Goal: Task Accomplishment & Management: Manage account settings

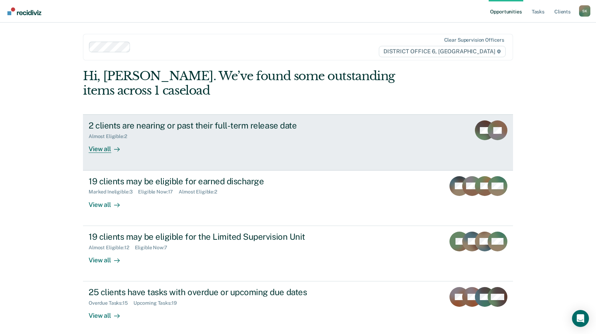
click at [101, 146] on div "View all" at bounding box center [109, 146] width 40 height 14
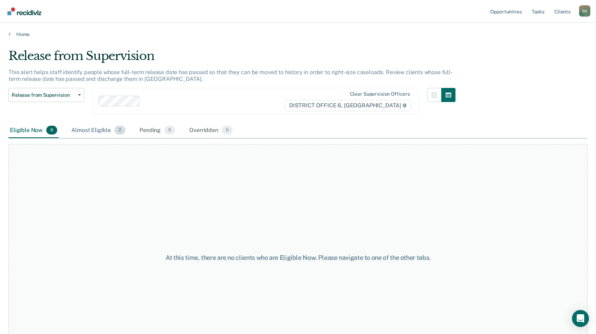
click at [99, 131] on div "Almost Eligible 2" at bounding box center [98, 131] width 57 height 16
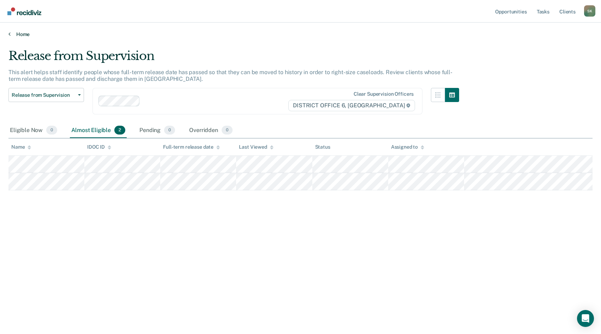
click at [10, 36] on icon at bounding box center [9, 34] width 2 height 6
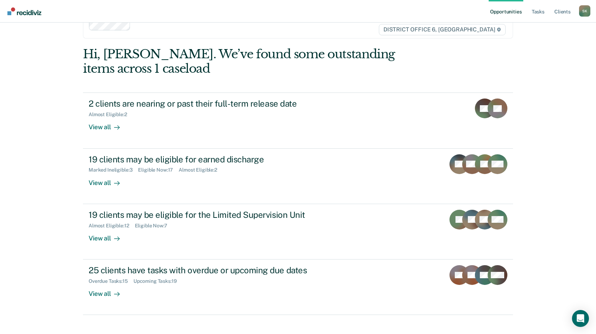
scroll to position [31, 0]
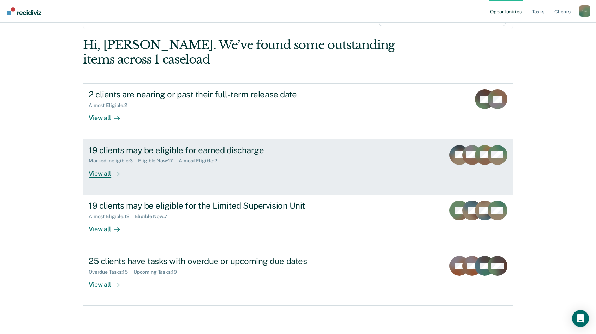
click at [108, 173] on div "View all" at bounding box center [109, 171] width 40 height 14
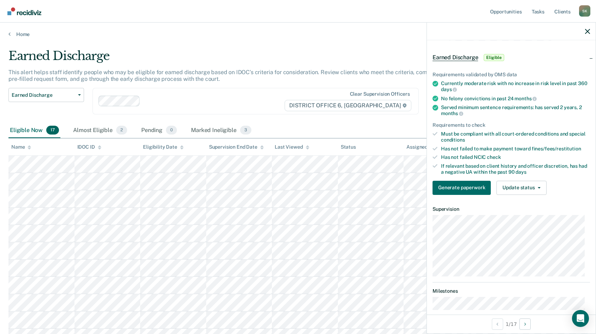
scroll to position [35, 0]
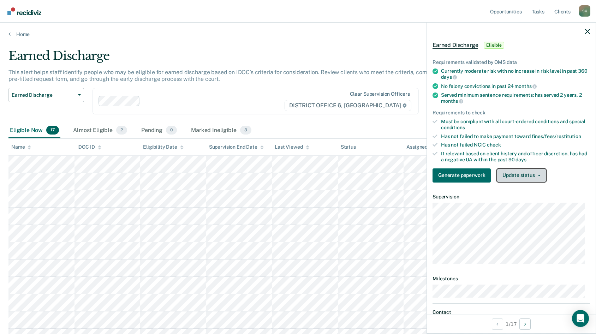
click at [529, 174] on button "Update status" at bounding box center [521, 175] width 50 height 14
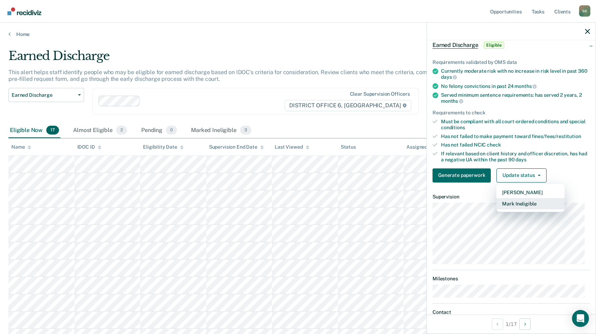
click at [527, 203] on button "Mark Ineligible" at bounding box center [530, 203] width 68 height 11
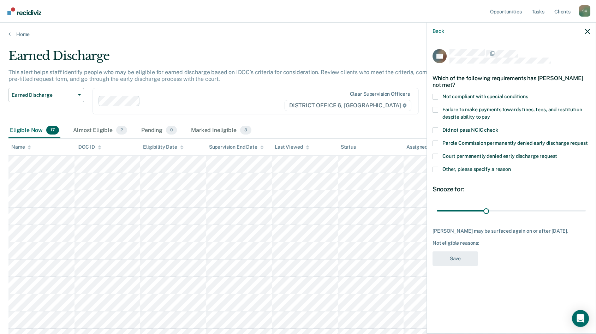
click at [436, 96] on span at bounding box center [435, 97] width 6 height 6
click at [528, 94] on input "Not compliant with special conditions" at bounding box center [528, 94] width 0 height 0
click at [469, 258] on button "Save" at bounding box center [455, 258] width 46 height 14
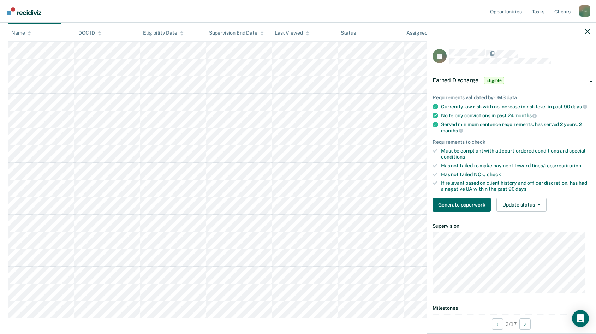
scroll to position [79, 0]
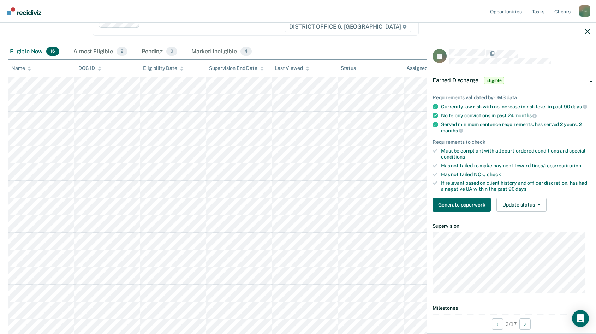
click at [436, 127] on icon at bounding box center [435, 125] width 6 height 6
click at [527, 208] on button "Update status" at bounding box center [521, 205] width 50 height 14
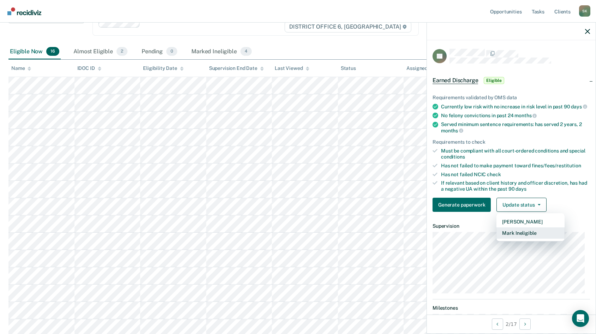
click at [522, 239] on button "Mark Ineligible" at bounding box center [530, 232] width 68 height 11
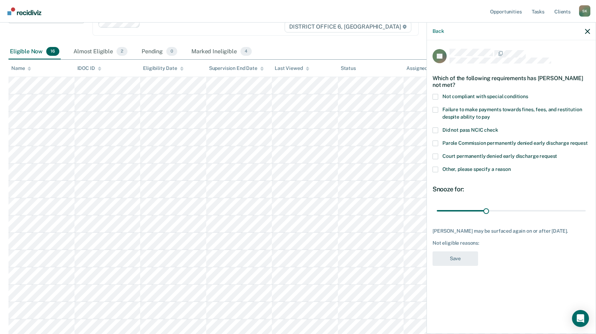
click at [436, 95] on span at bounding box center [435, 97] width 6 height 6
click at [528, 94] on input "Not compliant with special conditions" at bounding box center [528, 94] width 0 height 0
click at [462, 256] on button "Save" at bounding box center [455, 258] width 46 height 14
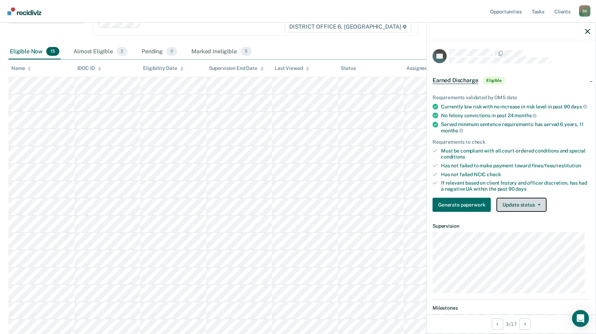
click at [537, 208] on button "Update status" at bounding box center [521, 205] width 50 height 14
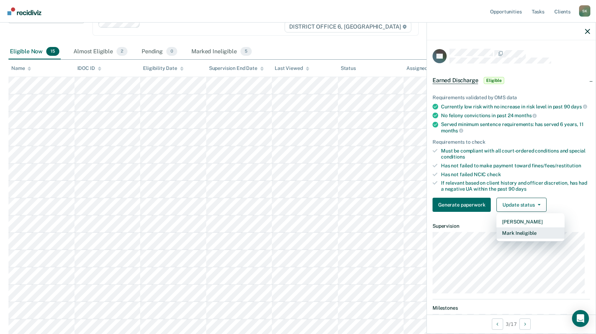
click at [527, 239] on button "Mark Ineligible" at bounding box center [530, 232] width 68 height 11
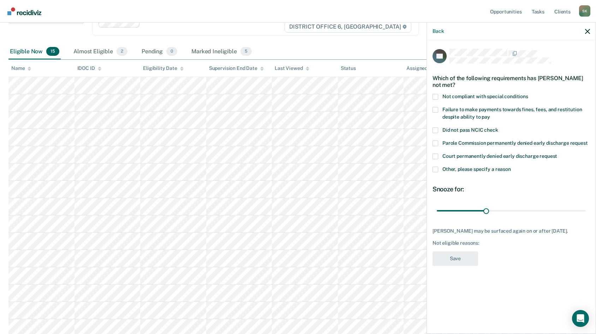
click at [434, 97] on span at bounding box center [435, 97] width 6 height 6
click at [528, 94] on input "Not compliant with special conditions" at bounding box center [528, 94] width 0 height 0
click at [436, 109] on span at bounding box center [435, 110] width 6 height 6
click at [490, 114] on input "Failure to make payments towards fines, fees, and restitution despite ability t…" at bounding box center [490, 114] width 0 height 0
click at [466, 266] on button "Save" at bounding box center [455, 258] width 46 height 14
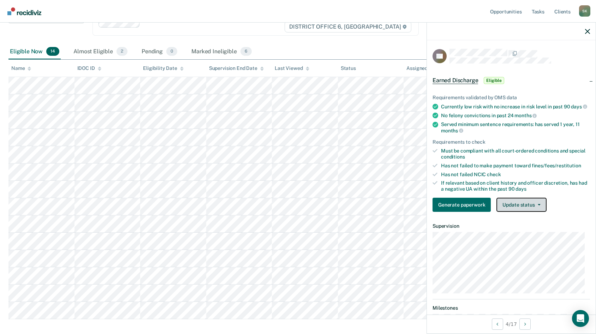
click at [524, 212] on button "Update status" at bounding box center [521, 205] width 50 height 14
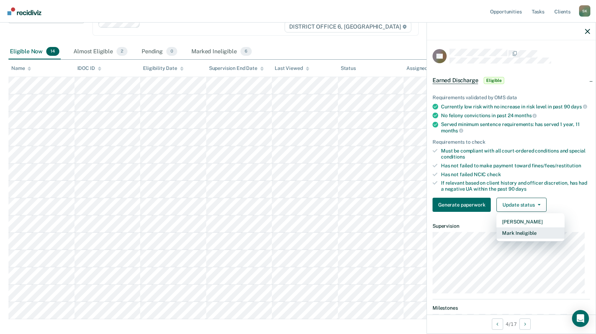
click at [525, 239] on button "Mark Ineligible" at bounding box center [530, 232] width 68 height 11
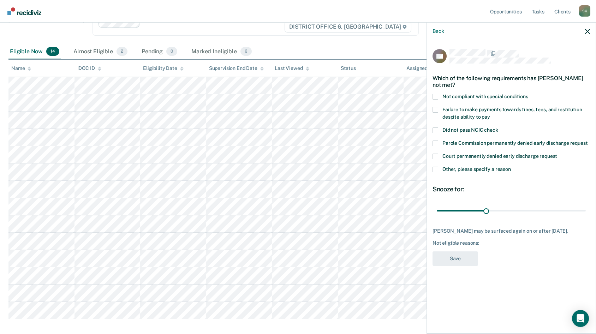
click at [436, 109] on span at bounding box center [435, 110] width 6 height 6
click at [490, 114] on input "Failure to make payments towards fines, fees, and restitution despite ability t…" at bounding box center [490, 114] width 0 height 0
drag, startPoint x: 488, startPoint y: 211, endPoint x: 511, endPoint y: 218, distance: 24.2
type input "46"
click at [511, 217] on input "range" at bounding box center [511, 210] width 149 height 12
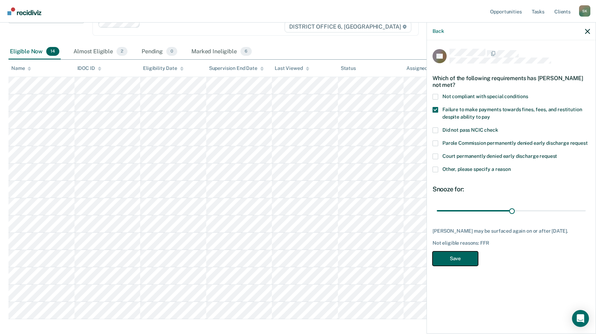
click at [461, 258] on button "Save" at bounding box center [455, 258] width 46 height 14
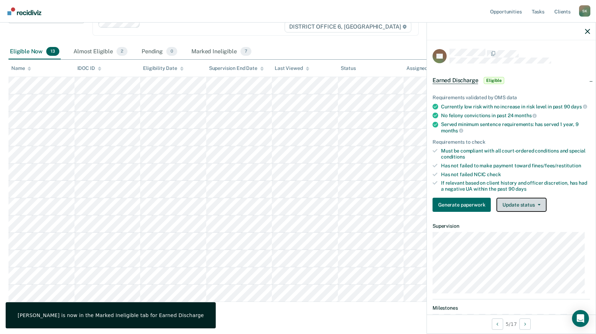
click at [540, 212] on button "Update status" at bounding box center [521, 205] width 50 height 14
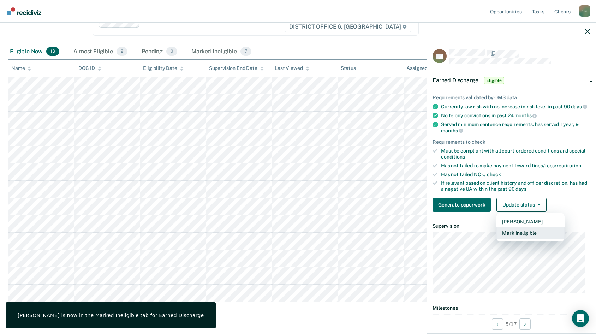
click at [533, 239] on button "Mark Ineligible" at bounding box center [530, 232] width 68 height 11
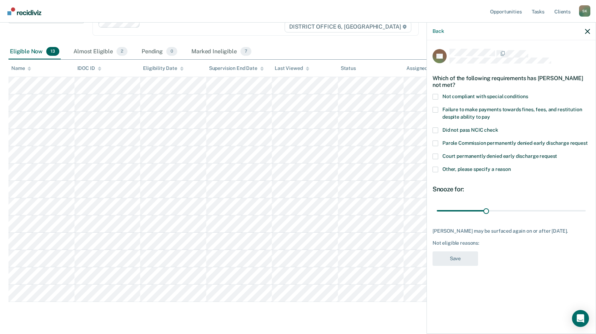
click at [436, 96] on span at bounding box center [435, 97] width 6 height 6
click at [528, 94] on input "Not compliant with special conditions" at bounding box center [528, 94] width 0 height 0
click at [464, 257] on button "Save" at bounding box center [455, 258] width 46 height 14
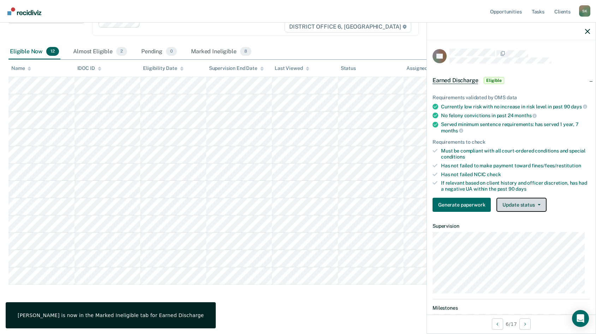
click at [535, 211] on button "Update status" at bounding box center [521, 205] width 50 height 14
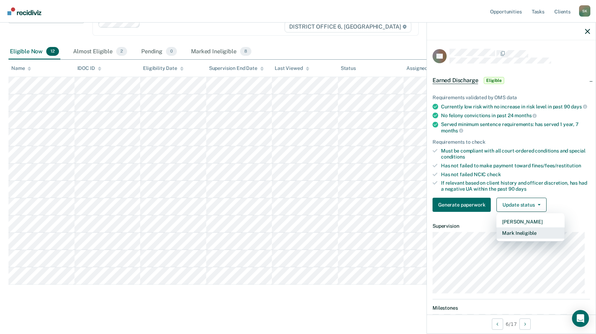
click at [521, 239] on button "Mark Ineligible" at bounding box center [530, 232] width 68 height 11
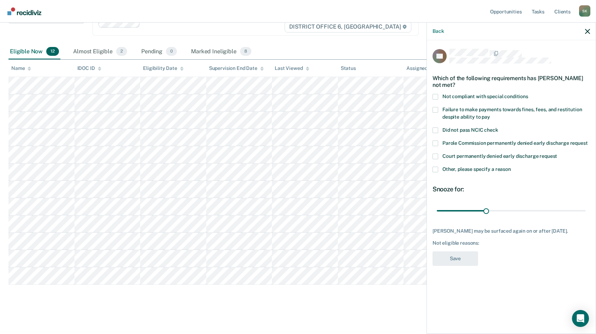
click at [438, 110] on span at bounding box center [435, 110] width 6 height 6
click at [490, 114] on input "Failure to make payments towards fines, fees, and restitution despite ability t…" at bounding box center [490, 114] width 0 height 0
click at [463, 260] on button "Save" at bounding box center [455, 258] width 46 height 14
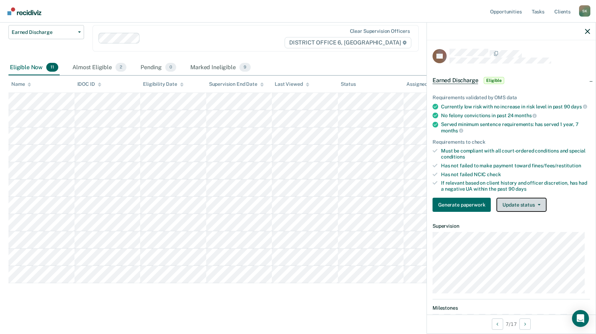
click at [536, 205] on span "button" at bounding box center [538, 204] width 6 height 1
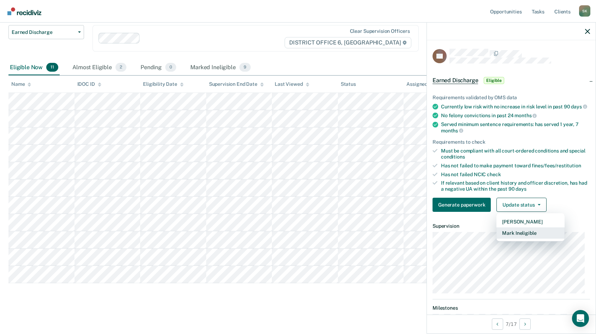
click at [521, 239] on button "Mark Ineligible" at bounding box center [530, 232] width 68 height 11
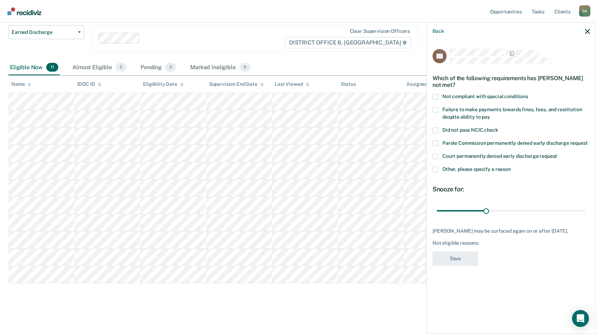
click at [435, 97] on span at bounding box center [435, 97] width 6 height 6
click at [528, 94] on input "Not compliant with special conditions" at bounding box center [528, 94] width 0 height 0
click at [451, 264] on button "Save" at bounding box center [455, 258] width 46 height 14
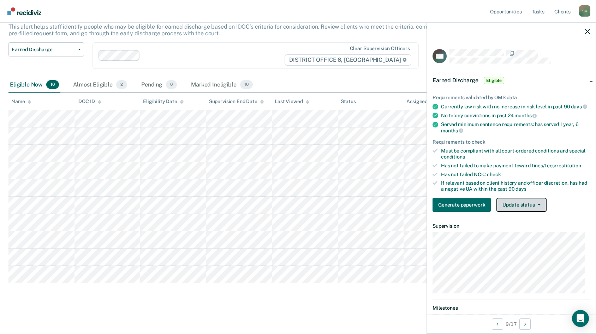
click at [530, 212] on button "Update status" at bounding box center [521, 205] width 50 height 14
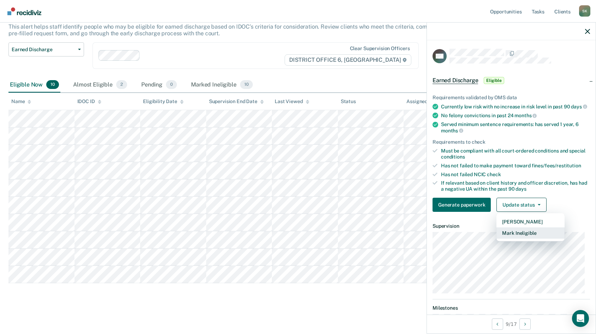
click at [531, 237] on button "Mark Ineligible" at bounding box center [530, 232] width 68 height 11
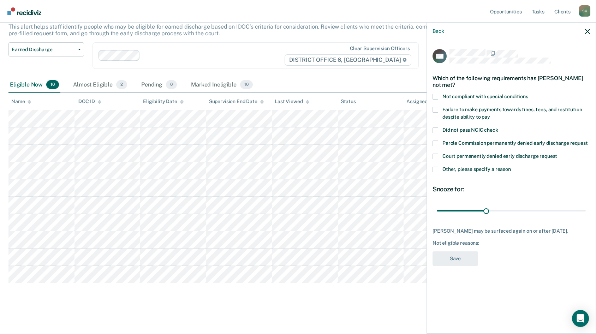
click at [437, 109] on span at bounding box center [435, 110] width 6 height 6
click at [490, 114] on input "Failure to make payments towards fines, fees, and restitution despite ability t…" at bounding box center [490, 114] width 0 height 0
click at [459, 259] on button "Save" at bounding box center [455, 258] width 46 height 14
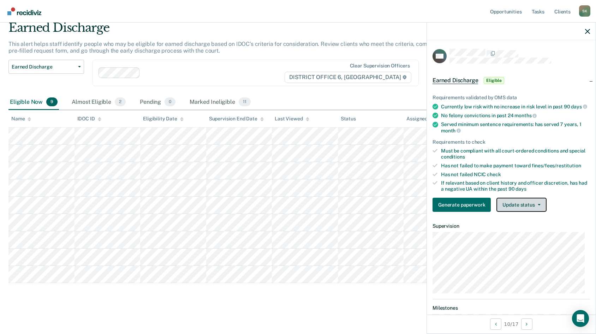
click at [524, 207] on button "Update status" at bounding box center [521, 205] width 50 height 14
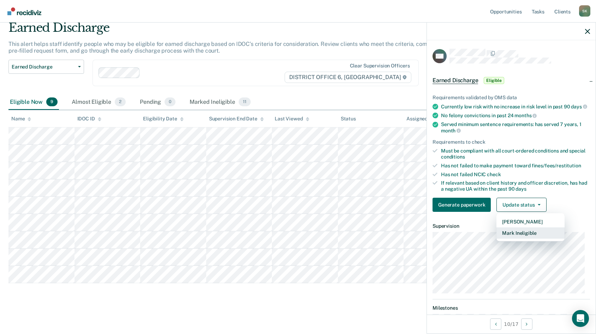
click at [524, 238] on button "Mark Ineligible" at bounding box center [530, 232] width 68 height 11
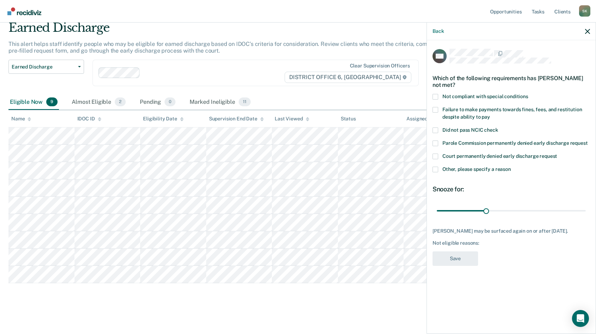
click at [434, 109] on span at bounding box center [435, 110] width 6 height 6
click at [490, 114] on input "Failure to make payments towards fines, fees, and restitution despite ability t…" at bounding box center [490, 114] width 0 height 0
click at [461, 256] on button "Save" at bounding box center [455, 258] width 46 height 14
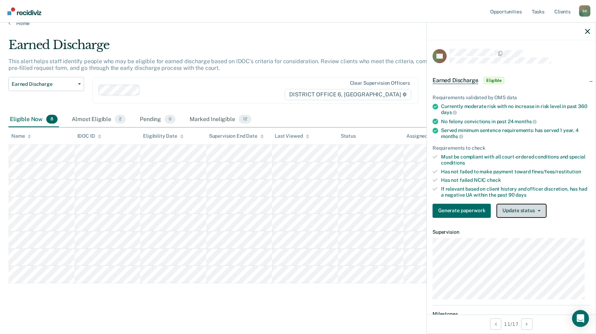
click at [526, 213] on button "Update status" at bounding box center [521, 211] width 50 height 14
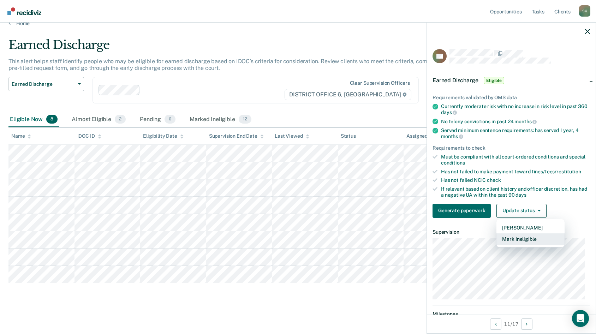
click at [511, 237] on button "Mark Ineligible" at bounding box center [530, 238] width 68 height 11
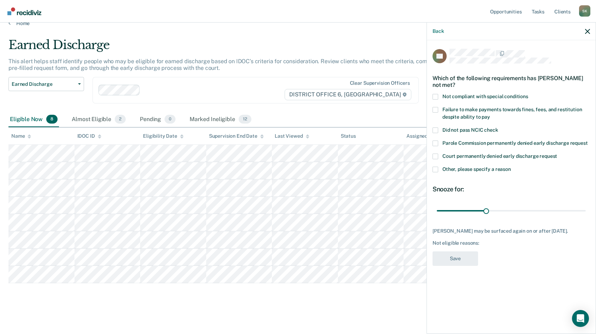
click at [435, 98] on span at bounding box center [435, 97] width 6 height 6
click at [528, 94] on input "Not compliant with special conditions" at bounding box center [528, 94] width 0 height 0
click at [464, 258] on button "Save" at bounding box center [455, 258] width 46 height 14
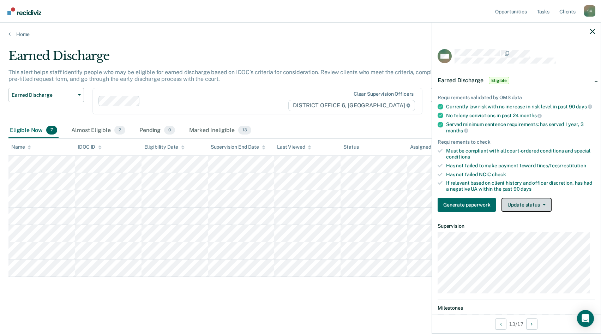
click at [520, 212] on button "Update status" at bounding box center [526, 205] width 50 height 14
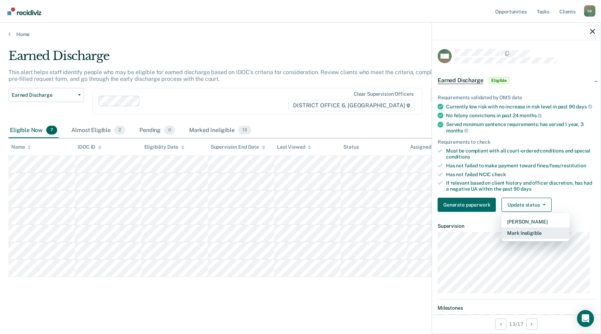
click at [521, 237] on button "Mark Ineligible" at bounding box center [535, 232] width 68 height 11
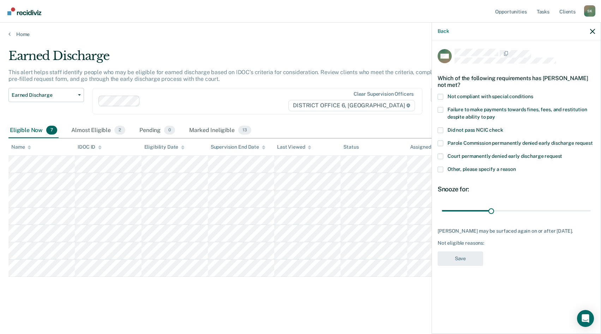
click at [440, 108] on span at bounding box center [441, 110] width 6 height 6
click at [495, 114] on input "Failure to make payments towards fines, fees, and restitution despite ability t…" at bounding box center [495, 114] width 0 height 0
click at [469, 259] on button "Save" at bounding box center [461, 258] width 46 height 14
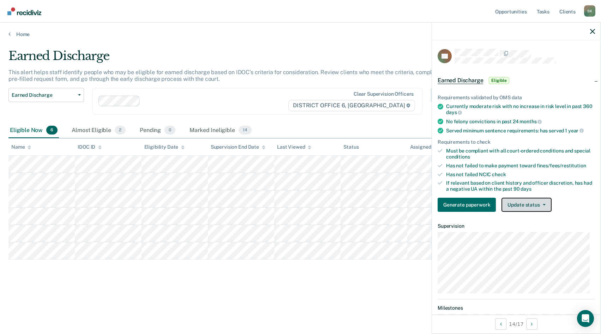
click at [525, 206] on button "Update status" at bounding box center [526, 205] width 50 height 14
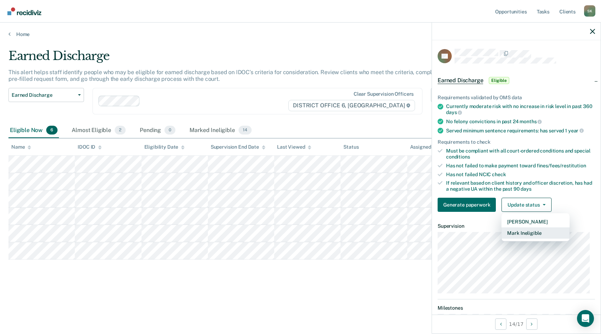
click at [519, 231] on button "Mark Ineligible" at bounding box center [535, 232] width 68 height 11
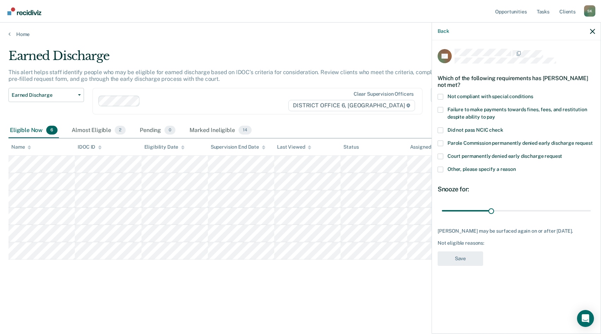
click at [441, 95] on span at bounding box center [441, 97] width 6 height 6
click at [533, 94] on input "Not compliant with special conditions" at bounding box center [533, 94] width 0 height 0
click at [440, 109] on span at bounding box center [441, 110] width 6 height 6
click at [495, 114] on input "Failure to make payments towards fines, fees, and restitution despite ability t…" at bounding box center [495, 114] width 0 height 0
click at [460, 263] on button "Save" at bounding box center [461, 258] width 46 height 14
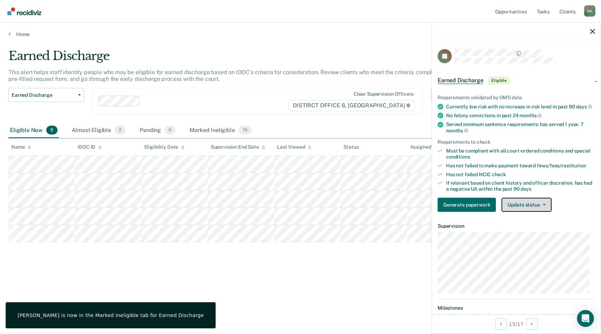
click at [519, 208] on button "Update status" at bounding box center [526, 205] width 50 height 14
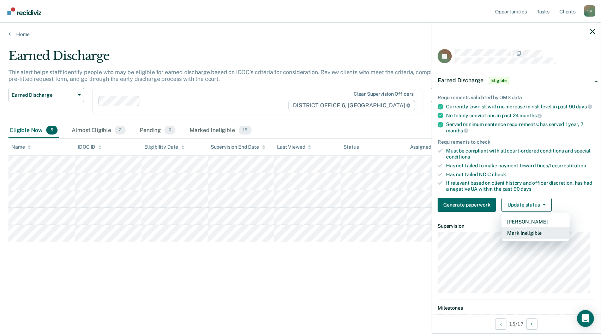
click at [524, 239] on button "Mark Ineligible" at bounding box center [535, 232] width 68 height 11
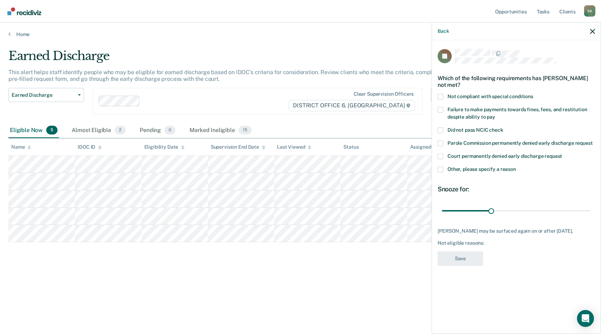
click at [441, 108] on span at bounding box center [441, 110] width 6 height 6
click at [495, 114] on input "Failure to make payments towards fines, fees, and restitution despite ability t…" at bounding box center [495, 114] width 0 height 0
click at [457, 262] on button "Save" at bounding box center [461, 258] width 46 height 14
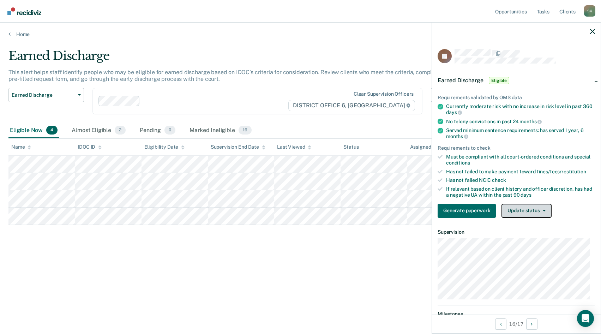
click at [522, 210] on button "Update status" at bounding box center [526, 211] width 50 height 14
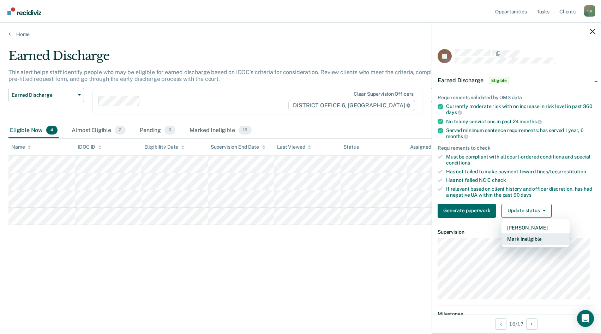
click at [528, 238] on button "Mark Ineligible" at bounding box center [535, 238] width 68 height 11
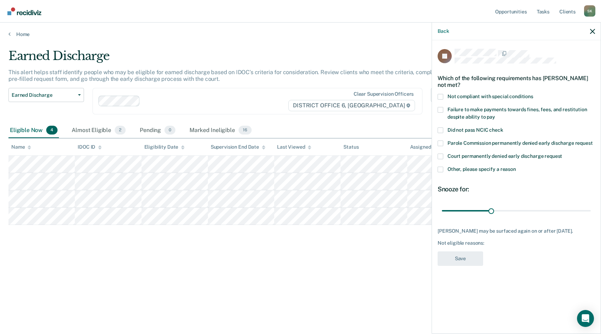
click at [440, 111] on span at bounding box center [441, 110] width 6 height 6
click at [495, 114] on input "Failure to make payments towards fines, fees, and restitution despite ability t…" at bounding box center [495, 114] width 0 height 0
click at [461, 256] on button "Save" at bounding box center [461, 258] width 46 height 14
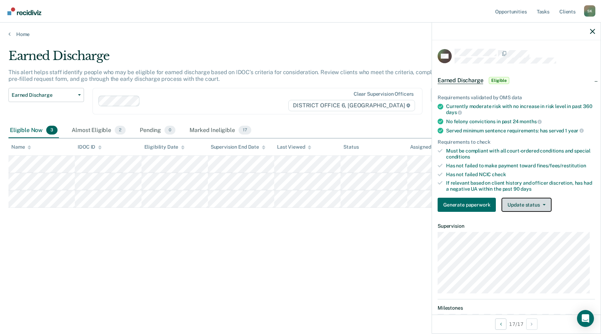
click at [524, 206] on button "Update status" at bounding box center [526, 205] width 50 height 14
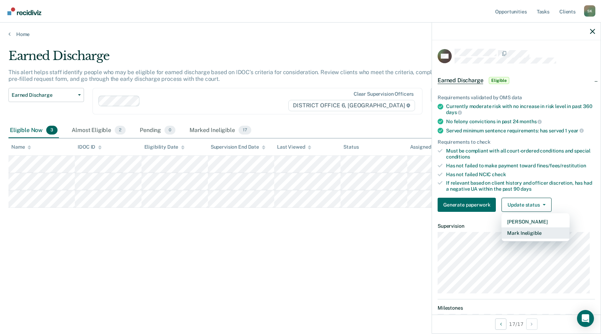
click at [521, 232] on button "Mark Ineligible" at bounding box center [535, 232] width 68 height 11
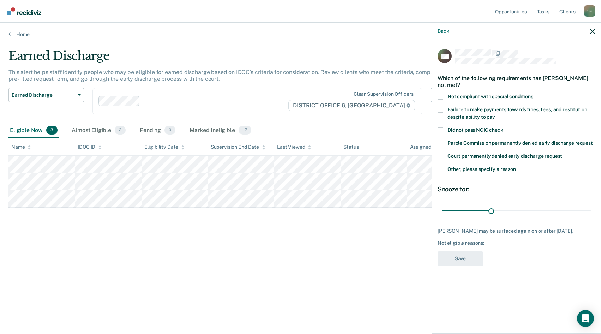
click at [443, 109] on span at bounding box center [441, 110] width 6 height 6
click at [495, 114] on input "Failure to make payments towards fines, fees, and restitution despite ability t…" at bounding box center [495, 114] width 0 height 0
click at [472, 258] on button "Save" at bounding box center [461, 258] width 46 height 14
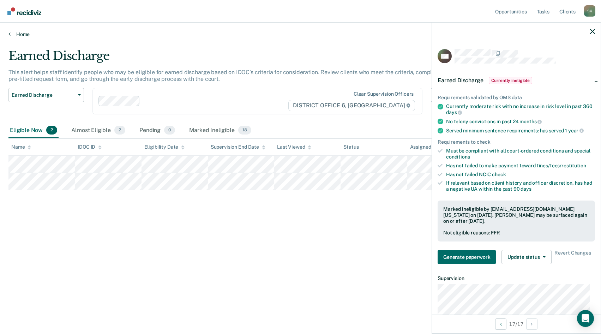
click at [11, 33] on link "Home" at bounding box center [300, 34] width 584 height 6
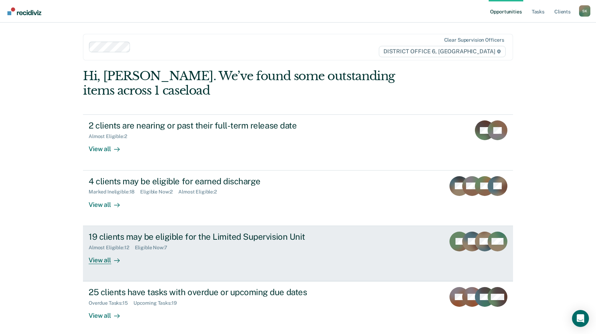
click at [107, 257] on div "View all" at bounding box center [109, 257] width 40 height 14
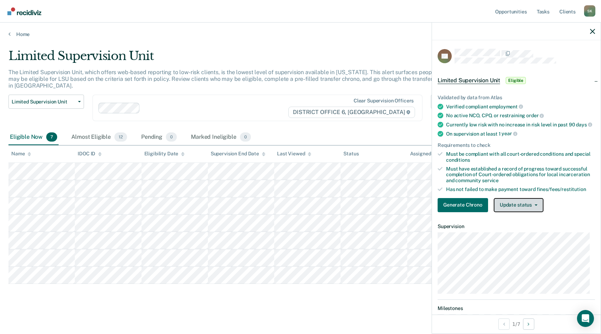
click at [527, 212] on button "Update status" at bounding box center [519, 205] width 50 height 14
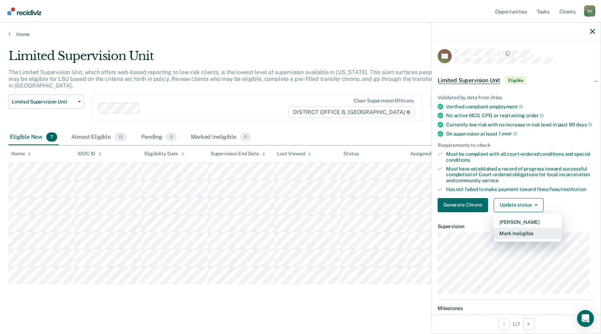
click at [532, 237] on button "Mark Ineligible" at bounding box center [528, 233] width 68 height 11
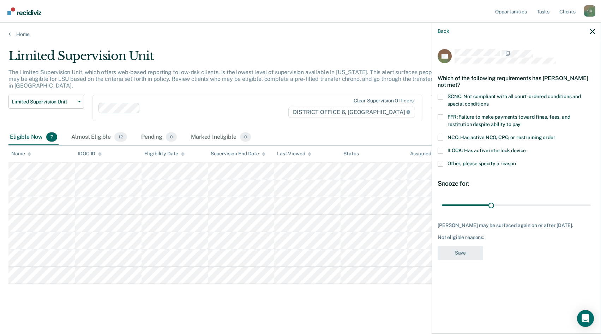
click at [438, 95] on span at bounding box center [441, 97] width 6 height 6
click at [488, 101] on input "SCNC: Not compliant with all court-ordered conditions and special conditions" at bounding box center [488, 101] width 0 height 0
click at [451, 253] on button "Save" at bounding box center [461, 253] width 46 height 14
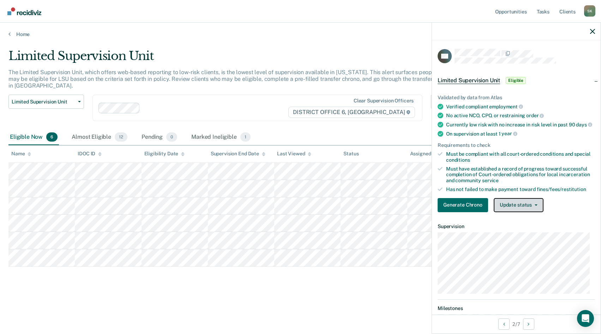
click at [512, 209] on button "Update status" at bounding box center [519, 205] width 50 height 14
click at [573, 226] on article "RN Limited Supervision Unit Eligible Validated by data from Atlas Verified comp…" at bounding box center [516, 238] width 157 height 378
click at [516, 212] on button "Update status" at bounding box center [519, 205] width 50 height 14
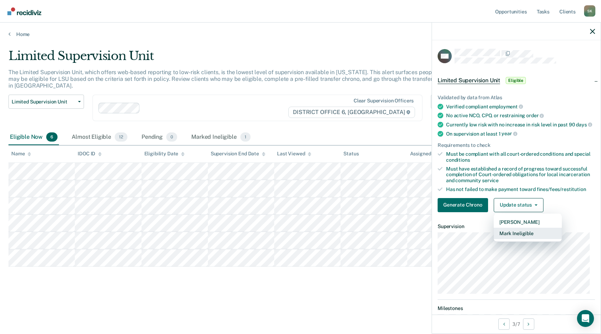
click at [520, 238] on button "Mark Ineligible" at bounding box center [528, 233] width 68 height 11
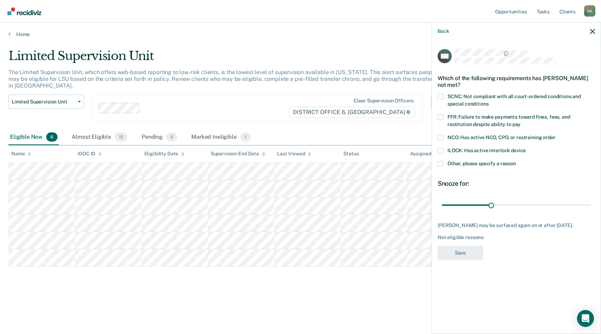
click at [441, 97] on span at bounding box center [441, 97] width 6 height 6
click at [488, 101] on input "SCNC: Not compliant with all court-ordered conditions and special conditions" at bounding box center [488, 101] width 0 height 0
click at [447, 254] on button "Save" at bounding box center [461, 253] width 46 height 14
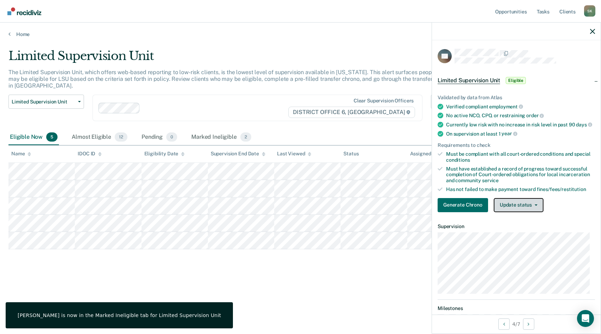
click at [498, 210] on button "Update status" at bounding box center [519, 205] width 50 height 14
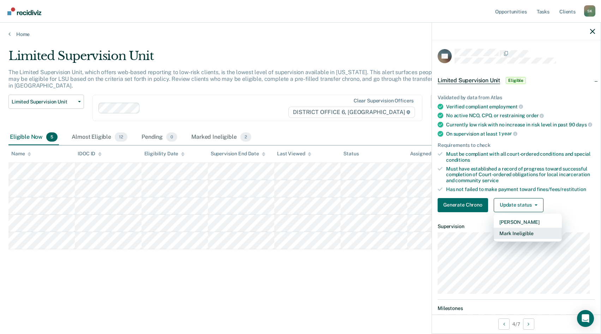
click at [500, 239] on button "Mark Ineligible" at bounding box center [528, 233] width 68 height 11
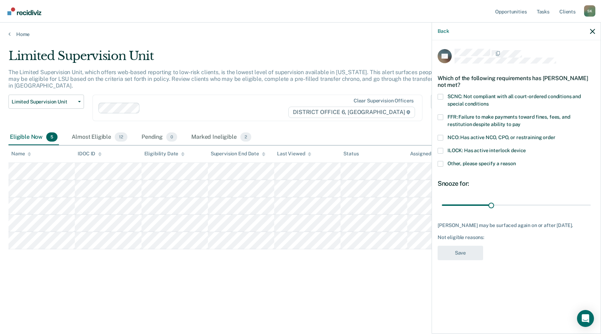
click at [440, 96] on span at bounding box center [441, 97] width 6 height 6
click at [488, 101] on input "SCNC: Not compliant with all court-ordered conditions and special conditions" at bounding box center [488, 101] width 0 height 0
click at [464, 253] on button "Save" at bounding box center [461, 253] width 46 height 14
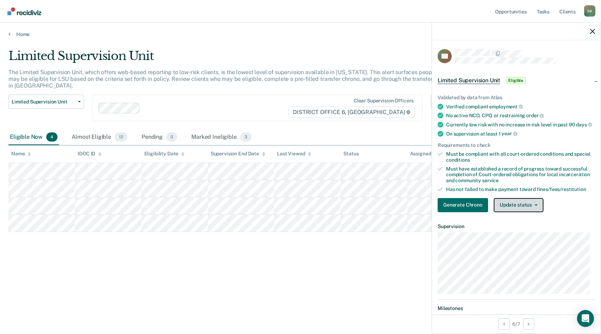
click at [514, 212] on button "Update status" at bounding box center [519, 205] width 50 height 14
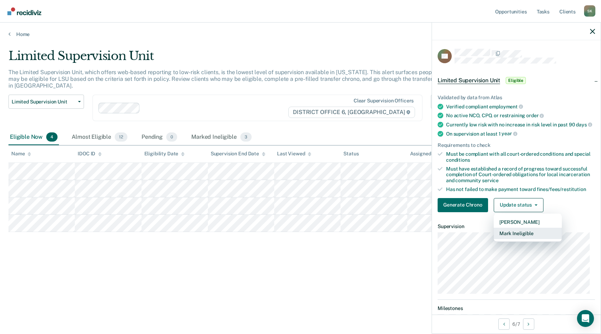
click at [511, 237] on button "Mark Ineligible" at bounding box center [528, 233] width 68 height 11
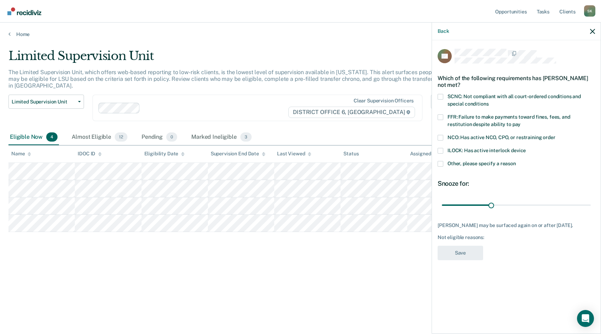
click at [440, 115] on span at bounding box center [441, 117] width 6 height 6
click at [521, 122] on input "FFR: Failure to make payments toward fines, fees, and restitution despite abili…" at bounding box center [521, 122] width 0 height 0
click at [464, 259] on button "Save" at bounding box center [461, 253] width 46 height 14
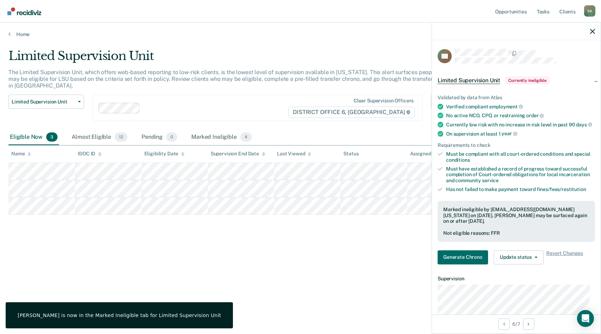
click at [76, 254] on div "Limited Supervision Unit The Limited Supervision Unit, which offers web-based r…" at bounding box center [300, 165] width 584 height 232
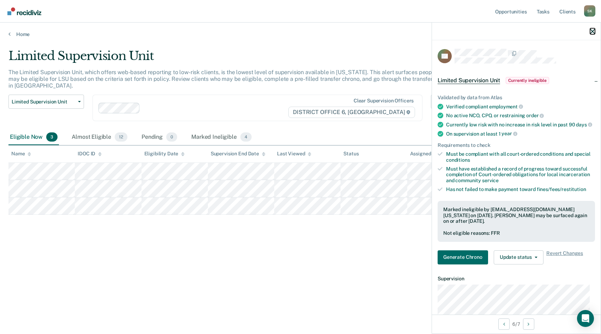
click at [594, 31] on icon "button" at bounding box center [592, 31] width 5 height 5
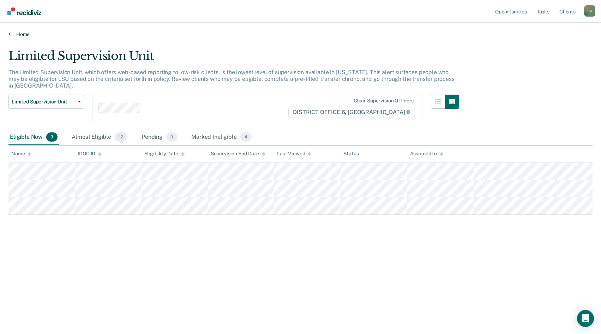
click at [20, 32] on link "Home" at bounding box center [300, 34] width 584 height 6
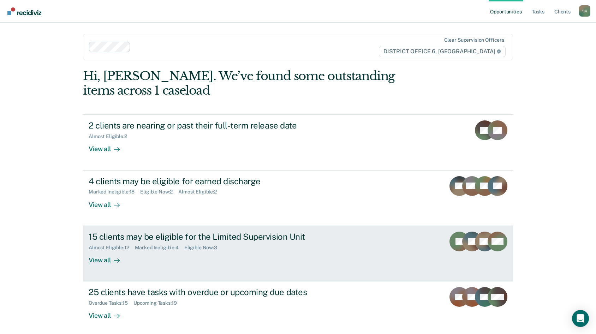
scroll to position [31, 0]
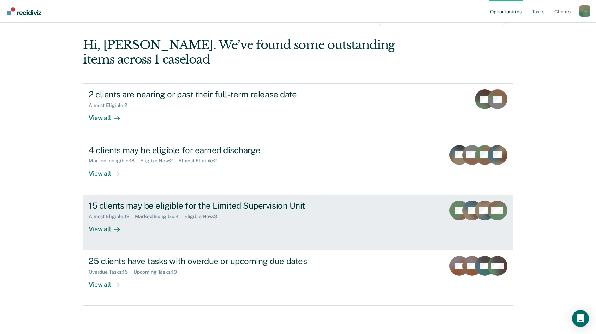
click at [95, 230] on div "View all" at bounding box center [109, 226] width 40 height 14
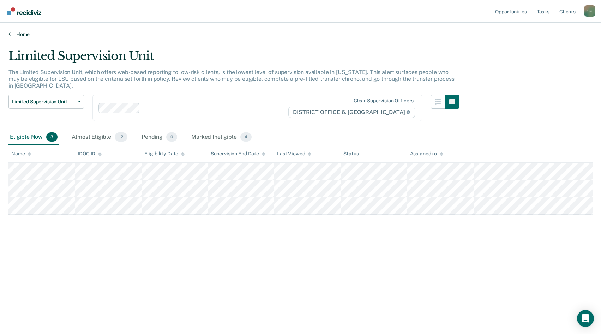
click at [10, 33] on icon at bounding box center [9, 34] width 2 height 6
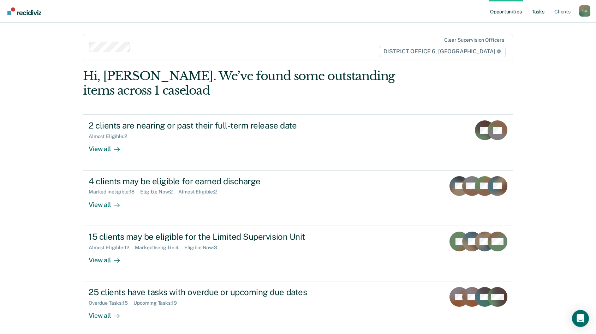
click at [541, 12] on link "Tasks" at bounding box center [538, 11] width 16 height 23
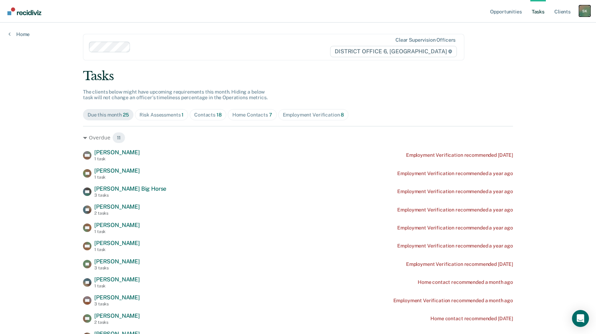
click at [583, 12] on div "S K" at bounding box center [584, 10] width 11 height 11
click at [539, 46] on link "Log Out" at bounding box center [556, 46] width 57 height 6
